Goal: Task Accomplishment & Management: Complete application form

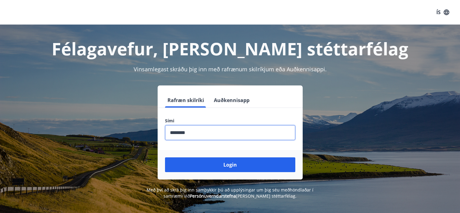
type input "********"
click at [230, 165] on button "Login" at bounding box center [230, 164] width 130 height 15
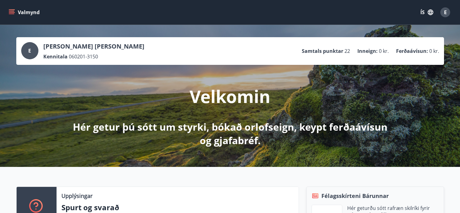
click at [15, 11] on button "Valmynd" at bounding box center [24, 12] width 35 height 11
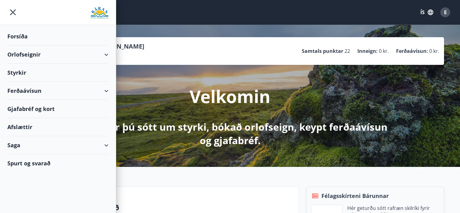
click at [26, 45] on div "Styrkir" at bounding box center [57, 36] width 101 height 18
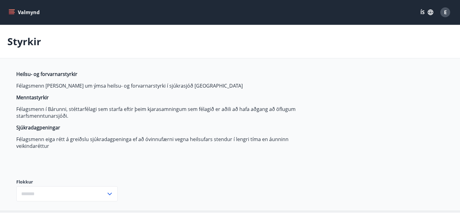
type input "***"
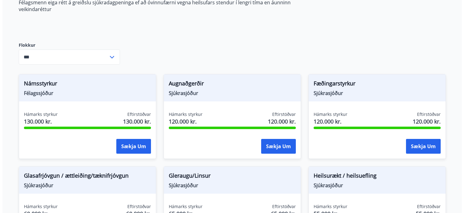
scroll to position [143, 0]
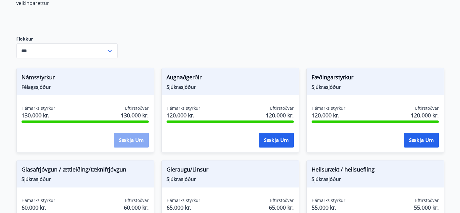
click at [143, 138] on button "Sækja um" at bounding box center [131, 140] width 35 height 15
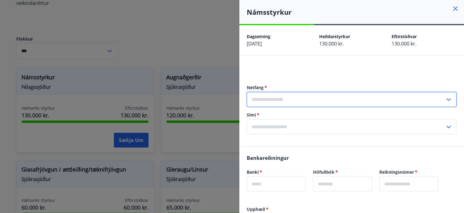
click at [317, 103] on input "text" at bounding box center [346, 99] width 198 height 15
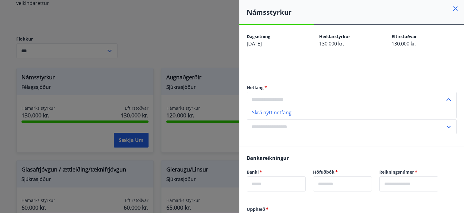
click at [293, 94] on input "text" at bounding box center [346, 99] width 198 height 15
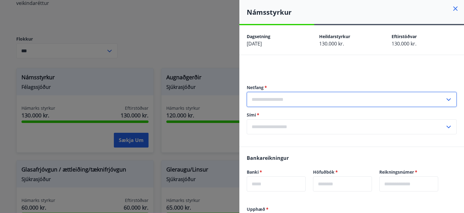
click at [426, 99] on input "text" at bounding box center [346, 99] width 198 height 15
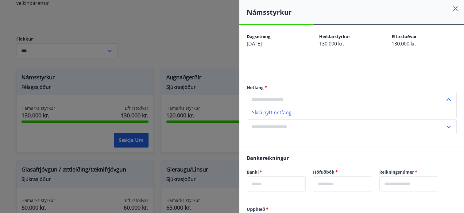
click at [313, 104] on input "text" at bounding box center [346, 99] width 198 height 15
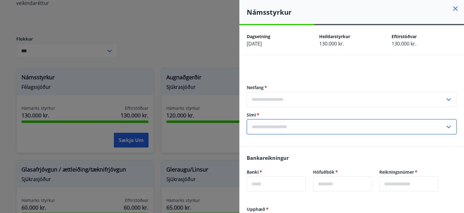
click at [376, 96] on input "text" at bounding box center [346, 99] width 198 height 15
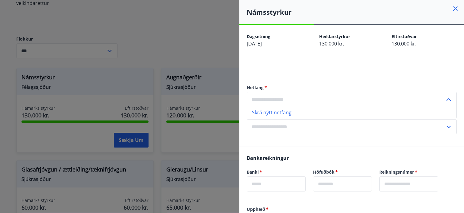
click at [290, 98] on input "text" at bounding box center [346, 99] width 198 height 15
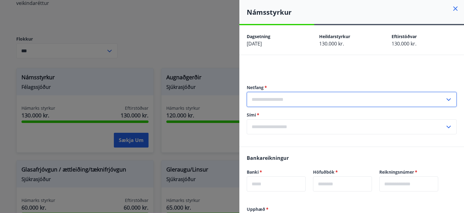
click at [312, 78] on div "Netfang   * ​ Sími   * ​" at bounding box center [352, 109] width 210 height 74
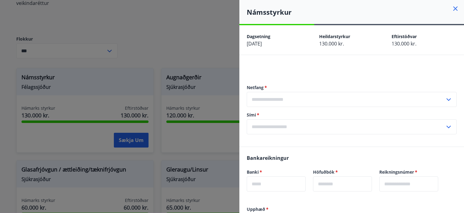
click at [330, 101] on input "text" at bounding box center [346, 99] width 198 height 15
click at [232, 69] on div at bounding box center [232, 106] width 464 height 213
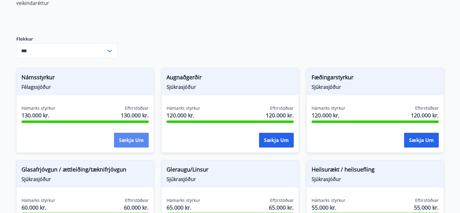
click at [131, 141] on button "Sækja um" at bounding box center [131, 140] width 35 height 15
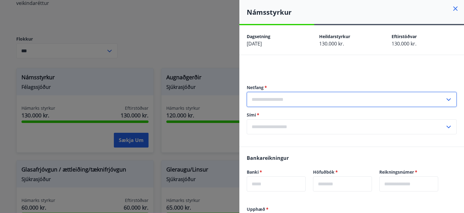
click at [272, 100] on input "text" at bounding box center [346, 99] width 198 height 15
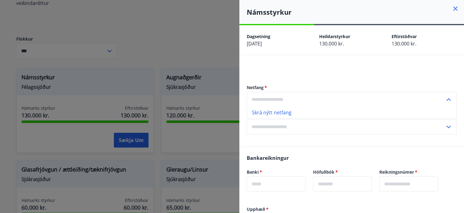
click at [269, 114] on li "Skrá nýtt netfang" at bounding box center [351, 112] width 209 height 11
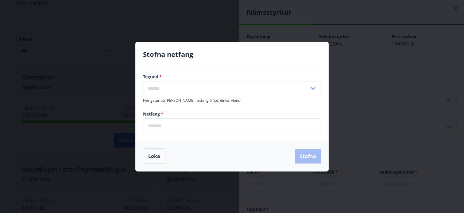
click at [219, 94] on input "text" at bounding box center [226, 88] width 166 height 15
click at [158, 152] on button "Loka" at bounding box center [154, 155] width 22 height 15
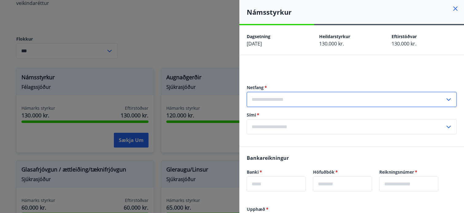
click at [330, 98] on input "text" at bounding box center [346, 99] width 198 height 15
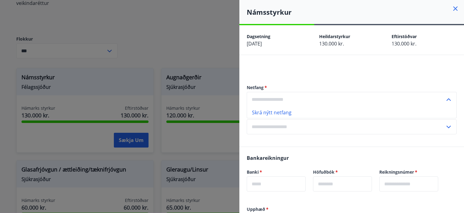
click at [293, 143] on div "Netfang   * Skrá nýtt netfang ​ Sími   * ​" at bounding box center [352, 109] width 210 height 74
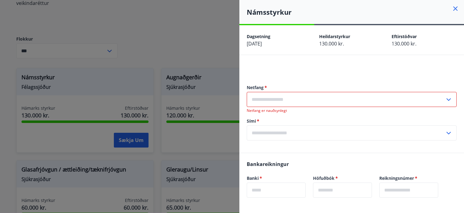
click at [283, 101] on input "text" at bounding box center [346, 99] width 198 height 15
click at [435, 102] on input "text" at bounding box center [346, 99] width 198 height 15
click at [392, 101] on input "text" at bounding box center [346, 99] width 198 height 15
click at [451, 13] on h4 "Námsstyrkur" at bounding box center [355, 11] width 217 height 9
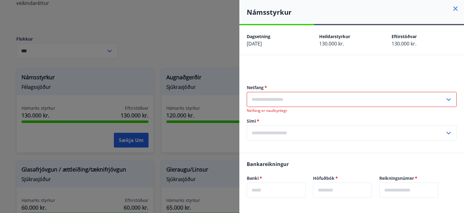
click at [452, 11] on icon at bounding box center [455, 8] width 7 height 7
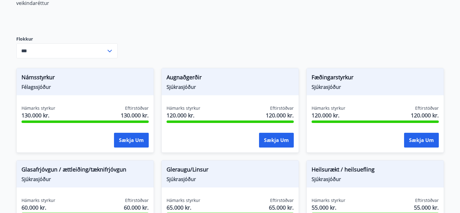
click at [135, 133] on button "Sækja um" at bounding box center [131, 140] width 35 height 15
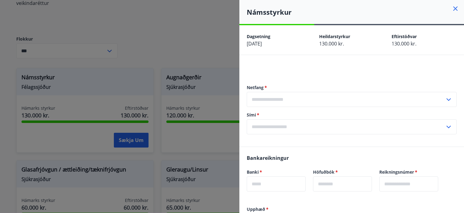
click at [313, 65] on div at bounding box center [352, 68] width 210 height 7
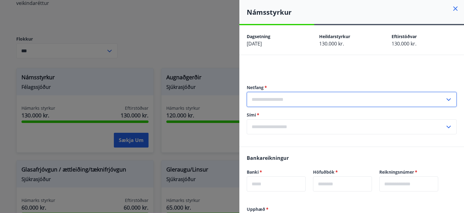
click at [293, 98] on input "text" at bounding box center [346, 99] width 198 height 15
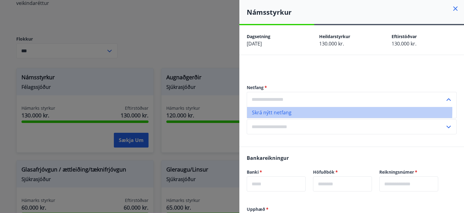
click at [279, 110] on li "Skrá nýtt netfang" at bounding box center [351, 112] width 209 height 11
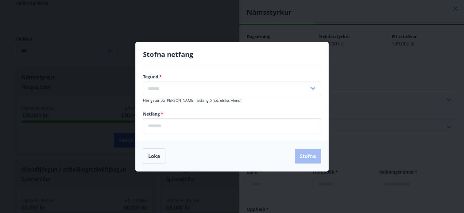
click at [196, 88] on input "text" at bounding box center [226, 88] width 166 height 15
click at [158, 101] on li "Heima" at bounding box center [231, 101] width 177 height 11
type input "*****"
click at [169, 126] on input "email" at bounding box center [232, 125] width 178 height 15
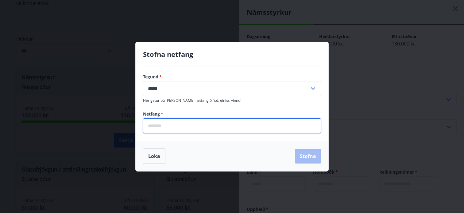
type input "**********"
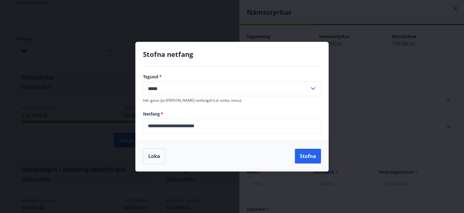
click at [321, 157] on div "Loka Stofna" at bounding box center [232, 156] width 193 height 30
click at [314, 157] on button "Stofna" at bounding box center [308, 156] width 26 height 15
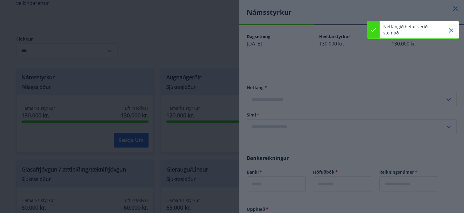
type input "**********"
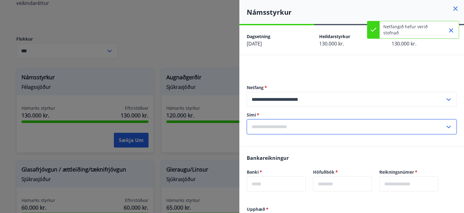
click at [429, 127] on input "text" at bounding box center [346, 126] width 198 height 15
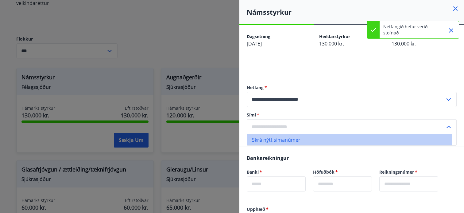
click at [277, 142] on li "Skrá nýtt símanúmer" at bounding box center [351, 139] width 209 height 11
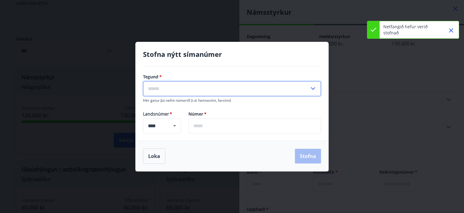
click at [196, 94] on input "text" at bounding box center [226, 88] width 166 height 15
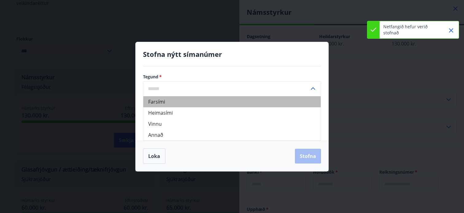
click at [170, 104] on li "Farsími" at bounding box center [231, 101] width 177 height 11
type input "*******"
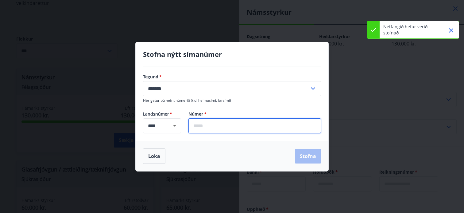
click at [206, 127] on input "text" at bounding box center [255, 125] width 133 height 15
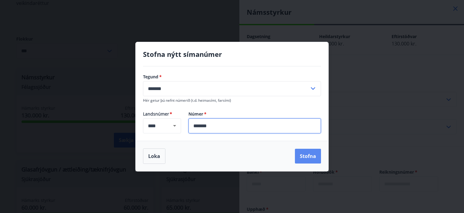
type input "*******"
click at [299, 157] on button "Stofna" at bounding box center [308, 156] width 26 height 15
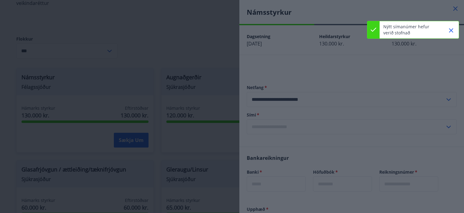
type input "**********"
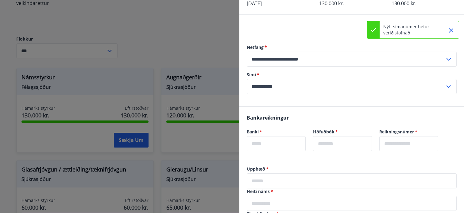
scroll to position [42, 0]
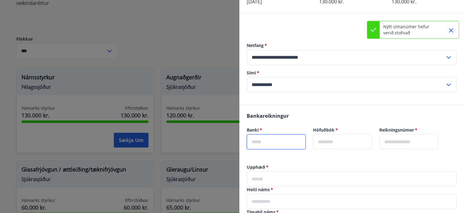
click at [290, 143] on input "text" at bounding box center [276, 141] width 59 height 15
type input "****"
click at [336, 146] on input "text" at bounding box center [342, 141] width 59 height 15
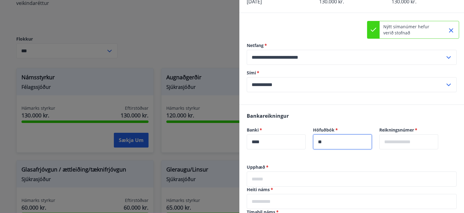
type input "**"
click at [431, 142] on input "text" at bounding box center [409, 141] width 59 height 15
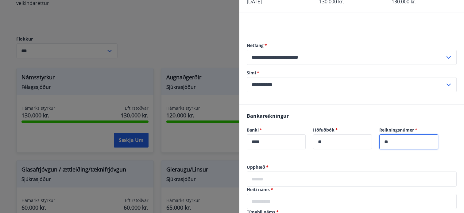
type input "*"
type input "******"
click at [338, 181] on input "text" at bounding box center [352, 178] width 210 height 15
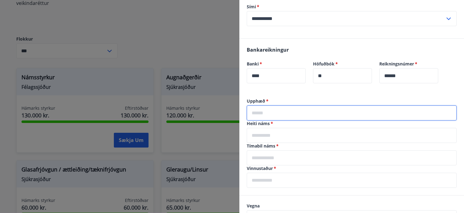
scroll to position [109, 0]
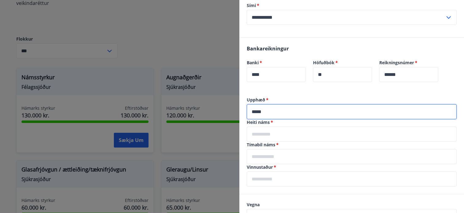
type input "*****"
click at [260, 135] on input "text" at bounding box center [352, 134] width 210 height 15
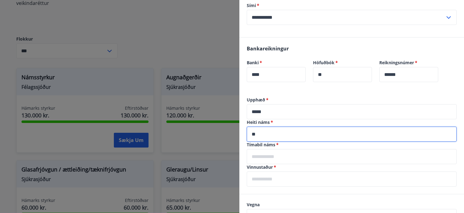
type input "*"
type input "**********"
click at [296, 160] on input "text" at bounding box center [352, 156] width 210 height 15
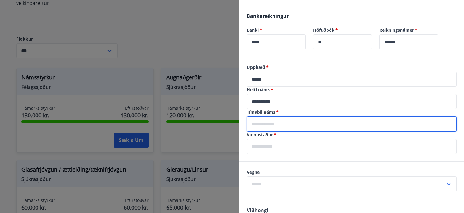
scroll to position [142, 0]
type input "*"
type input "**********"
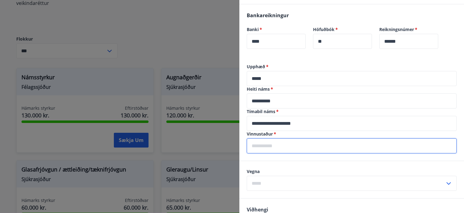
click at [296, 151] on input "text" at bounding box center [352, 145] width 210 height 15
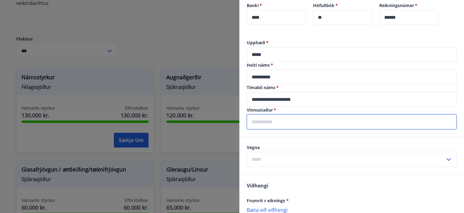
click at [289, 168] on div "Vegna ​" at bounding box center [351, 155] width 225 height 37
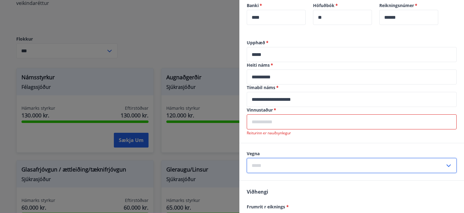
click at [440, 164] on input "text" at bounding box center [346, 165] width 198 height 15
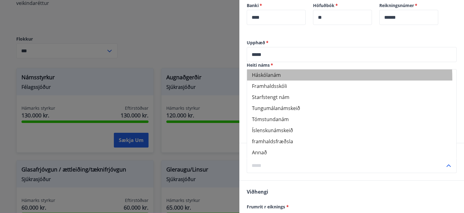
click at [281, 79] on li "Háskólanám" at bounding box center [351, 74] width 209 height 11
type input "**********"
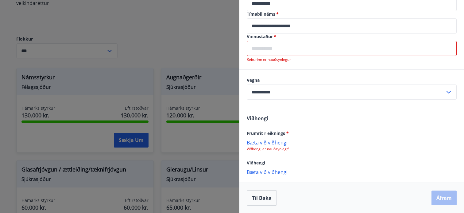
scroll to position [240, 0]
click at [274, 142] on p "Bæta við viðhengi" at bounding box center [352, 142] width 210 height 6
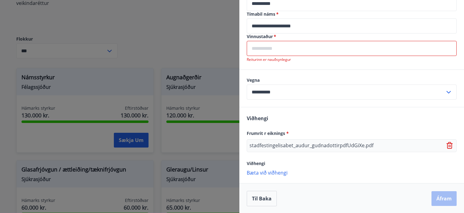
click at [299, 50] on input "text" at bounding box center [352, 48] width 210 height 15
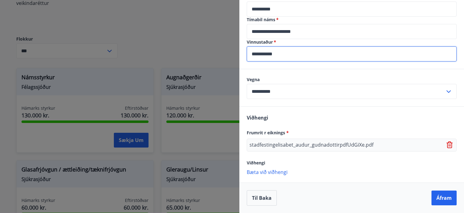
scroll to position [234, 0]
type input "**********"
click at [442, 199] on button "Áfram" at bounding box center [444, 197] width 25 height 15
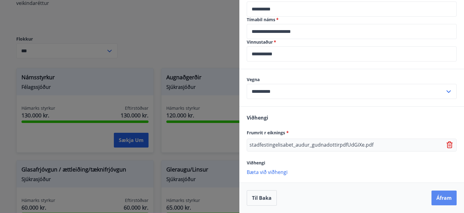
click at [434, 199] on button "Áfram" at bounding box center [444, 197] width 25 height 15
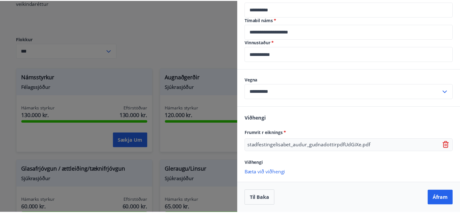
scroll to position [0, 0]
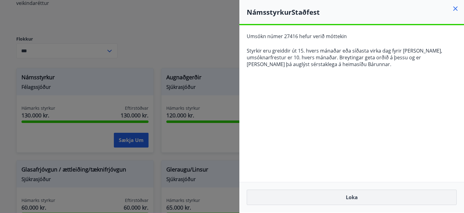
click at [364, 194] on button "Loka" at bounding box center [352, 196] width 210 height 15
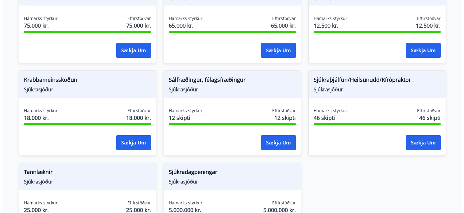
scroll to position [418, 0]
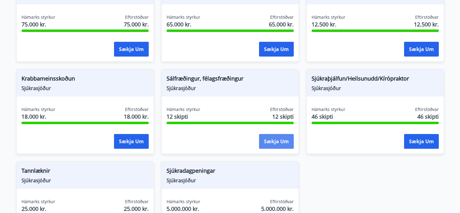
click at [279, 142] on button "Sækja um" at bounding box center [276, 141] width 35 height 15
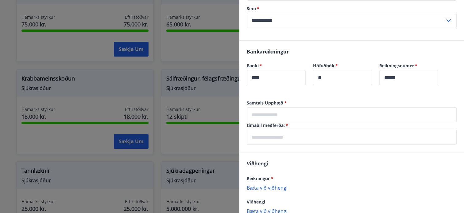
scroll to position [133, 0]
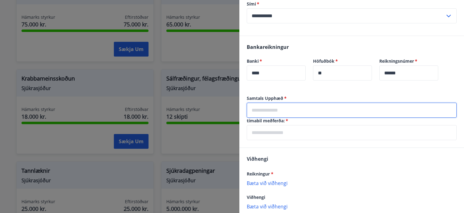
click at [301, 111] on input "text" at bounding box center [352, 110] width 210 height 15
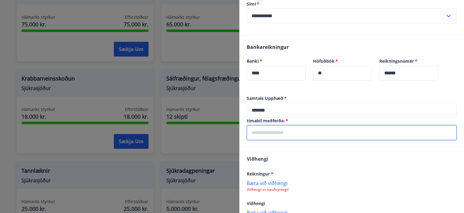
click at [288, 134] on input "text" at bounding box center [352, 132] width 210 height 15
click at [262, 111] on input "*******" at bounding box center [352, 110] width 210 height 15
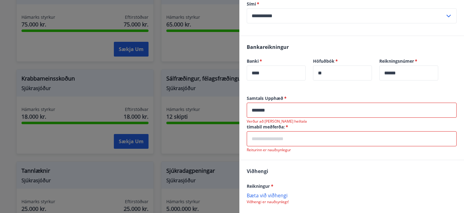
click at [263, 139] on input "text" at bounding box center [352, 138] width 210 height 15
click at [280, 113] on input "*******" at bounding box center [352, 110] width 210 height 15
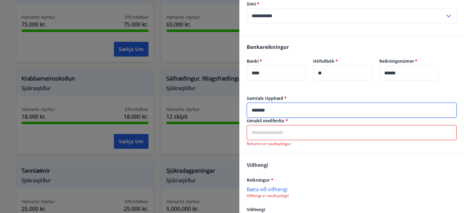
type input "*******"
click at [281, 136] on input "text" at bounding box center [352, 132] width 210 height 15
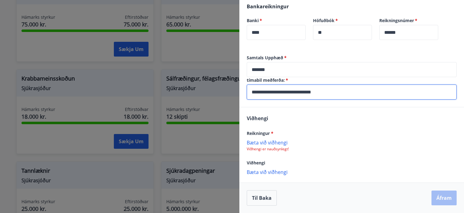
scroll to position [173, 0]
type input "**********"
click at [277, 149] on p "Viðhengi er nauðsynlegt!" at bounding box center [352, 148] width 210 height 5
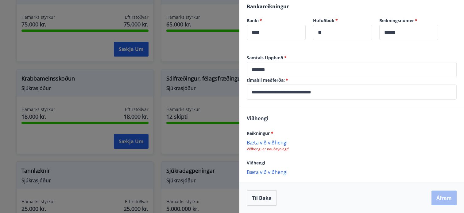
click at [271, 144] on p "Bæta við viðhengi" at bounding box center [352, 142] width 210 height 6
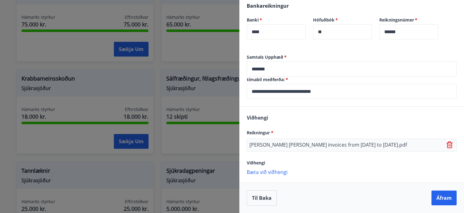
scroll to position [174, 0]
click at [434, 195] on button "Áfram" at bounding box center [444, 197] width 25 height 15
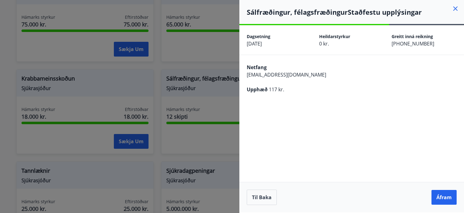
click at [276, 89] on span "117 kr." at bounding box center [276, 89] width 15 height 7
click at [260, 197] on button "Til baka" at bounding box center [262, 196] width 30 height 15
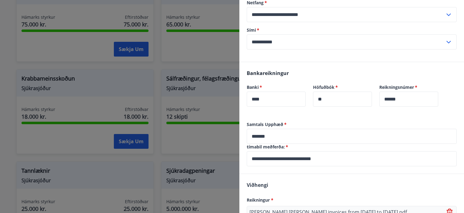
scroll to position [108, 0]
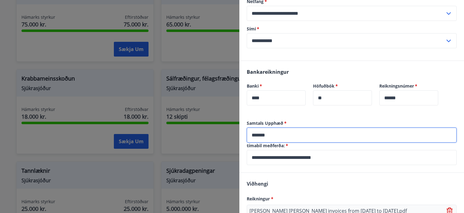
click at [270, 136] on input "*******" at bounding box center [352, 134] width 210 height 15
type input "*"
type input "******"
click at [305, 118] on div "Bankareikningur Banki   * **** ​ Höfuðbók   * ** ​ Reikningsnúmer   * ****** ​" at bounding box center [351, 90] width 225 height 59
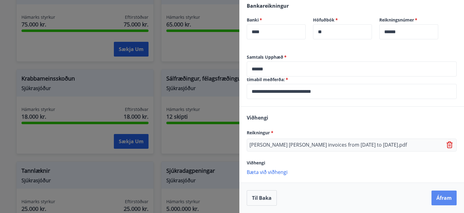
scroll to position [174, 0]
click at [444, 198] on button "Áfram" at bounding box center [444, 197] width 25 height 15
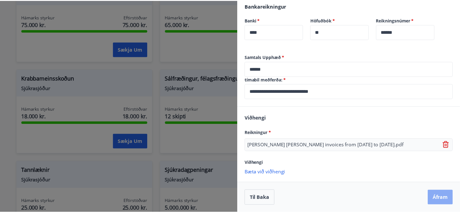
scroll to position [0, 0]
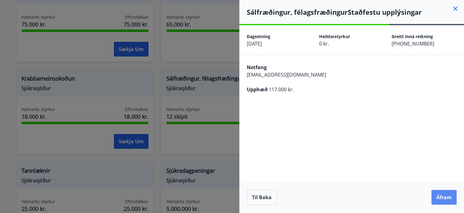
click at [446, 201] on button "Áfram" at bounding box center [444, 197] width 25 height 15
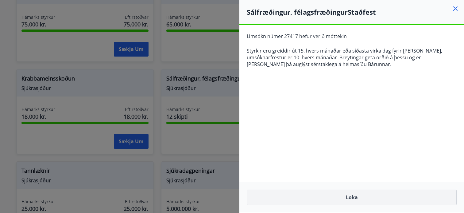
click at [337, 195] on button "Loka" at bounding box center [352, 196] width 210 height 15
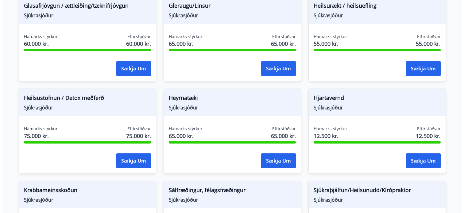
scroll to position [303, 0]
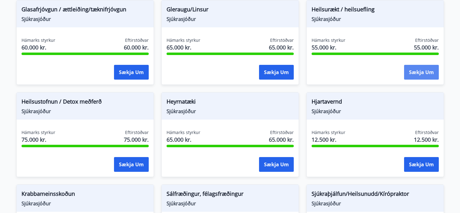
click at [406, 71] on button "Sækja um" at bounding box center [421, 72] width 35 height 15
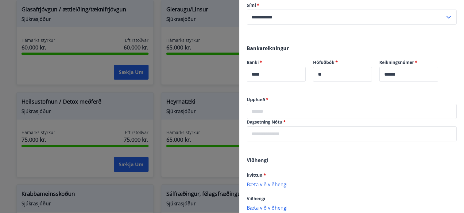
scroll to position [120, 0]
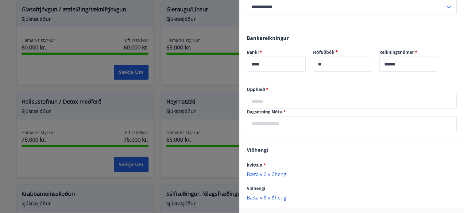
click at [259, 104] on input "text" at bounding box center [352, 101] width 210 height 15
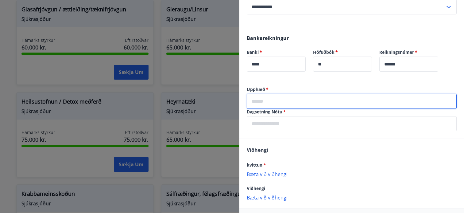
type input "*"
type input "*****"
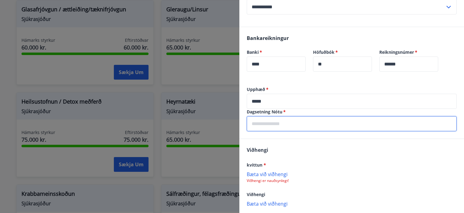
click at [279, 125] on input "text" at bounding box center [352, 123] width 210 height 15
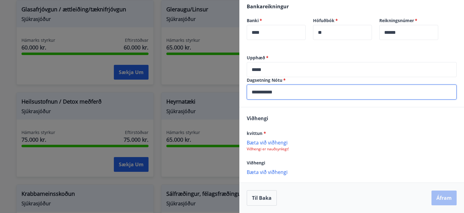
scroll to position [151, 0]
type input "**********"
click at [272, 144] on p "Bæta við viðhengi" at bounding box center [352, 142] width 210 height 6
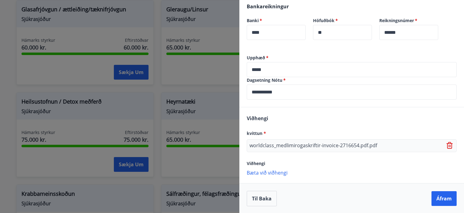
click at [447, 144] on icon at bounding box center [449, 143] width 5 height 1
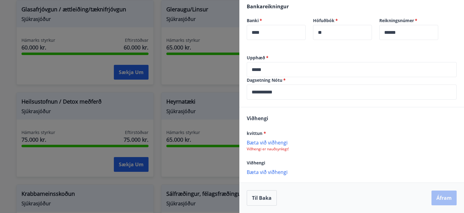
click at [282, 149] on p "Viðhengi er nauðsynlegt!" at bounding box center [352, 148] width 210 height 5
click at [271, 143] on p "Bæta við viðhengi" at bounding box center [352, 142] width 210 height 6
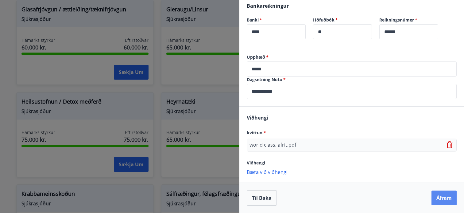
scroll to position [152, 0]
click at [444, 198] on button "Áfram" at bounding box center [444, 197] width 25 height 15
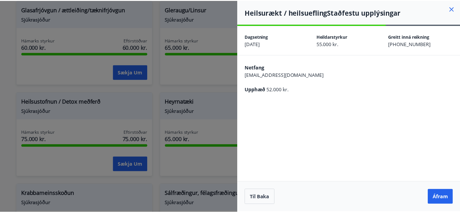
scroll to position [0, 0]
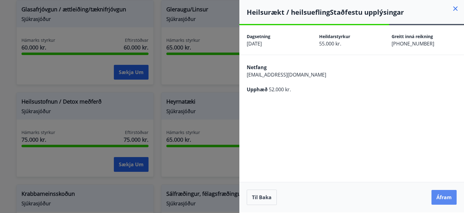
click at [450, 197] on button "Áfram" at bounding box center [444, 197] width 25 height 15
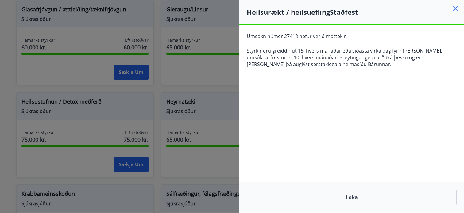
click at [450, 197] on button "Loka" at bounding box center [352, 196] width 210 height 15
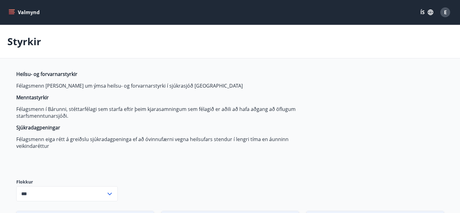
click at [24, 41] on p "Styrkir" at bounding box center [24, 42] width 34 height 14
click at [16, 23] on div "Valmynd ÍS E" at bounding box center [230, 12] width 460 height 25
click at [12, 10] on icon "menu" at bounding box center [12, 12] width 6 height 6
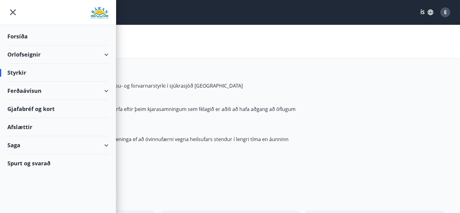
click at [37, 150] on div "Saga" at bounding box center [57, 145] width 101 height 18
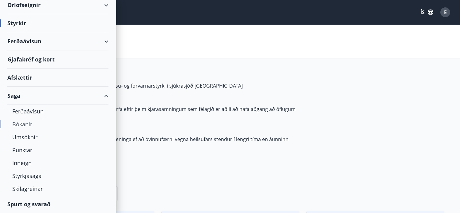
scroll to position [49, 0]
click at [29, 138] on div "Umsóknir" at bounding box center [57, 136] width 91 height 13
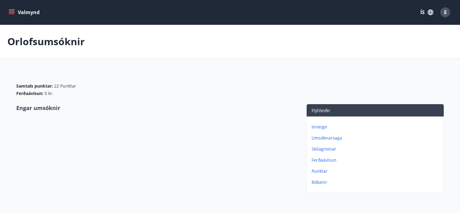
click at [332, 138] on p "Umsóknarsaga" at bounding box center [376, 138] width 130 height 6
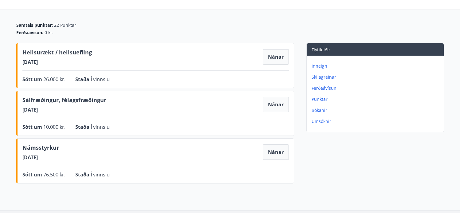
scroll to position [55, 0]
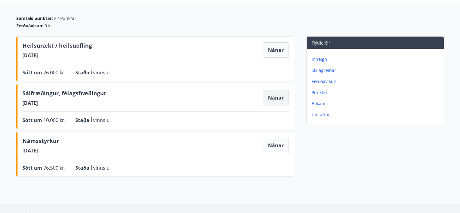
click at [269, 97] on button "Nánar" at bounding box center [276, 97] width 26 height 15
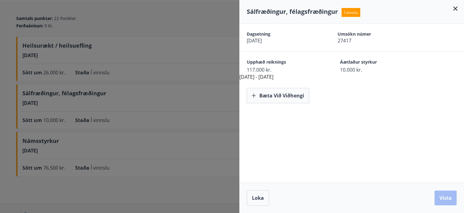
click at [356, 69] on span "10.000 kr." at bounding box center [376, 69] width 72 height 7
click at [136, 127] on div at bounding box center [232, 106] width 464 height 213
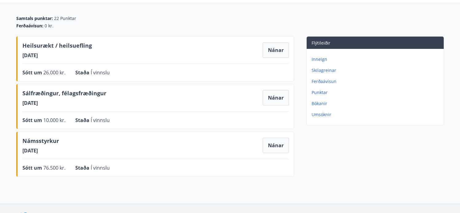
click at [66, 146] on div "Námsstyrkur 29.08.2025 Nánar" at bounding box center [155, 145] width 266 height 17
click at [272, 138] on button "Nánar" at bounding box center [276, 145] width 26 height 15
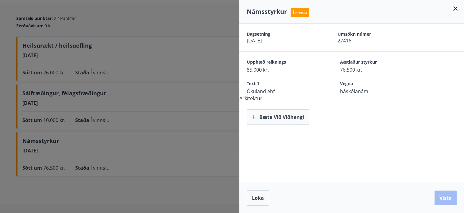
click at [456, 9] on icon at bounding box center [455, 8] width 7 height 7
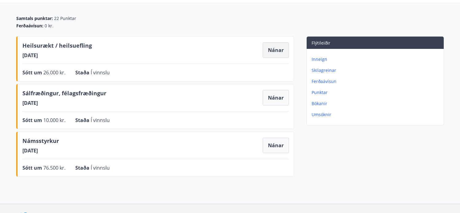
click at [287, 54] on button "Nánar" at bounding box center [276, 49] width 26 height 15
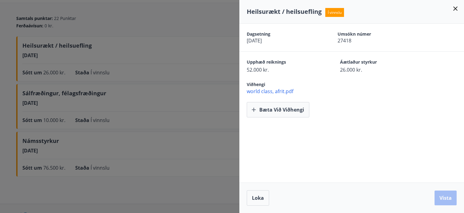
click at [453, 9] on icon at bounding box center [455, 8] width 7 height 7
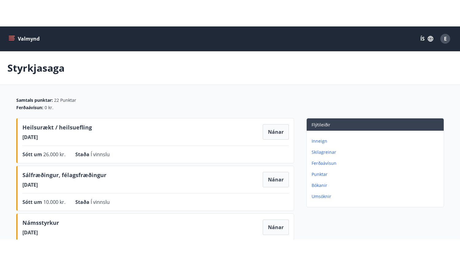
scroll to position [0, 0]
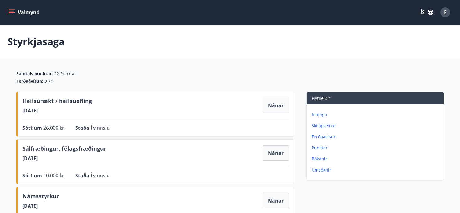
click at [18, 10] on button "Valmynd" at bounding box center [24, 12] width 35 height 11
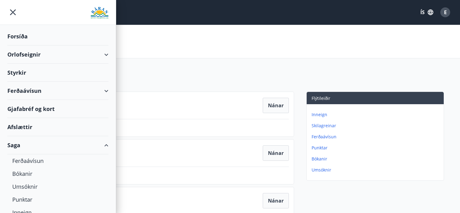
click at [245, 28] on div "Styrkjasaga" at bounding box center [230, 41] width 460 height 33
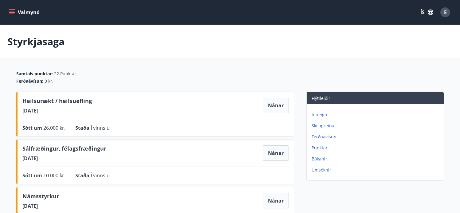
click at [323, 2] on div "Valmynd ÍS E" at bounding box center [230, 12] width 460 height 25
